Goal: Find contact information: Find contact information

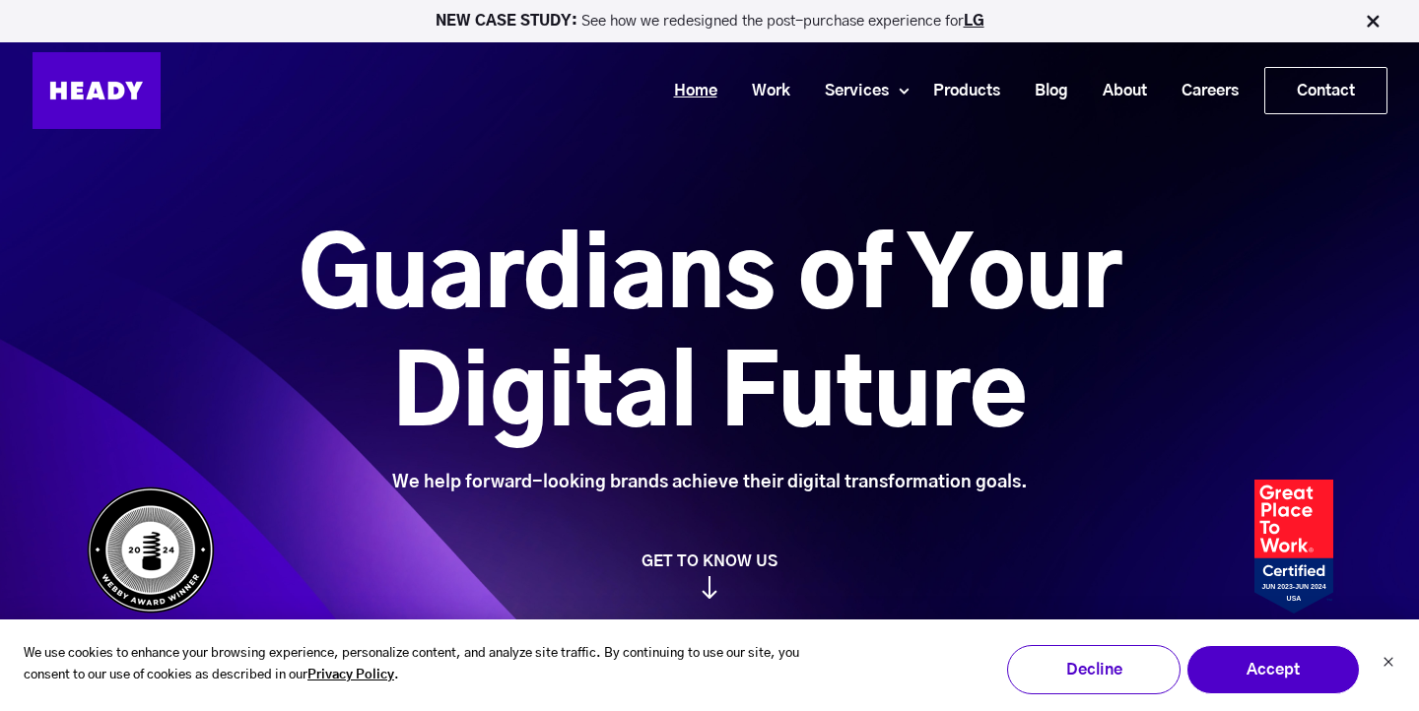
click at [679, 95] on link "Home" at bounding box center [688, 91] width 78 height 36
click at [1289, 90] on link "Contact" at bounding box center [1325, 90] width 121 height 45
